Goal: Check status

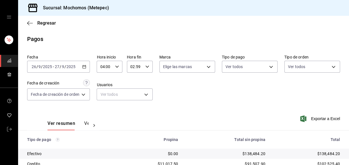
scroll to position [95, 0]
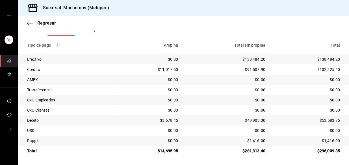
click at [283, 50] on th "Total" at bounding box center [309, 45] width 79 height 18
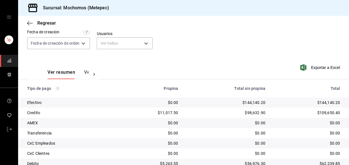
scroll to position [95, 0]
